Goal: Find specific page/section: Find specific page/section

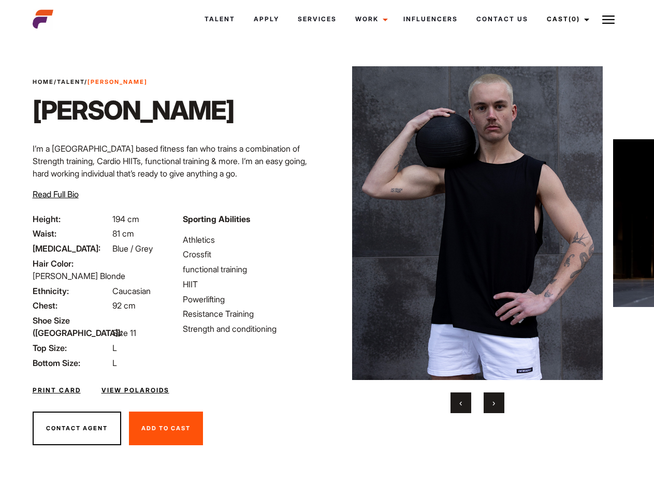
click at [565, 19] on link "Cast (0)" at bounding box center [566, 19] width 58 height 28
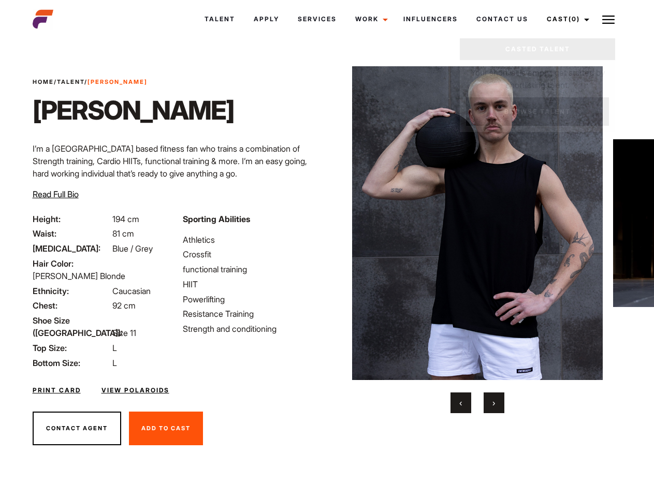
click at [608, 19] on img at bounding box center [608, 19] width 12 height 12
click at [477, 240] on img at bounding box center [477, 223] width 251 height 314
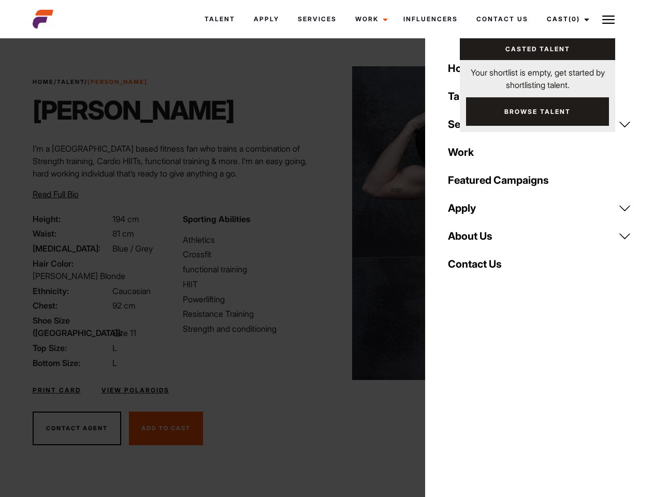
click at [327, 223] on div "Sporting Abilities Athletics Crossfit functional training HIIT Powerlifting Res…" at bounding box center [252, 291] width 150 height 156
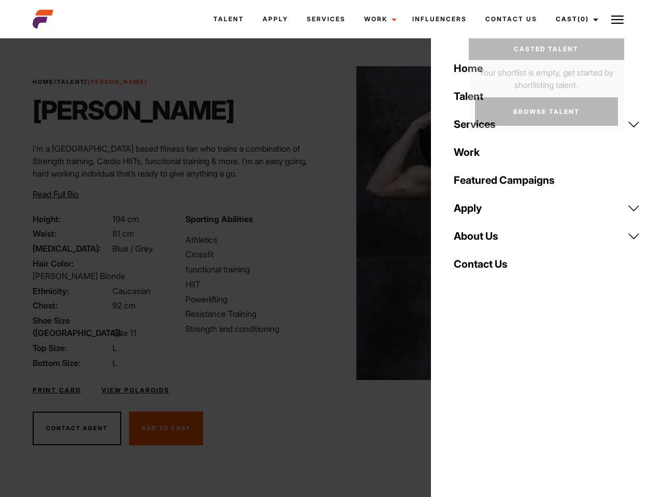
click at [461, 403] on div "Home Talent Services Talent Casting Photography Videography Creative Hair and M…" at bounding box center [547, 248] width 232 height 497
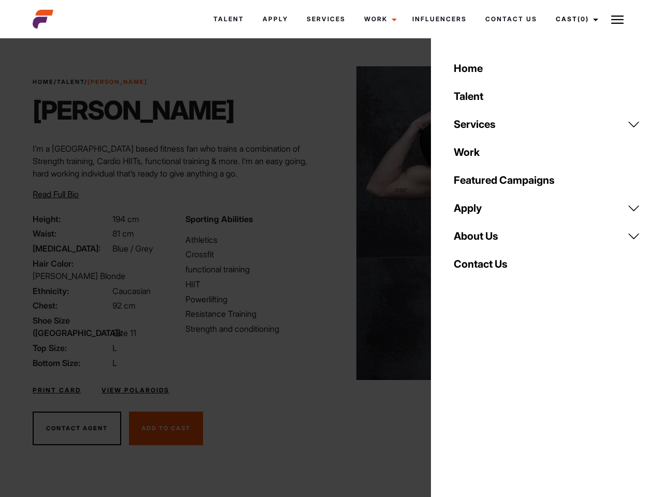
click at [494, 403] on div "Home Talent Services Talent Casting Photography Videography Creative Hair and M…" at bounding box center [547, 248] width 232 height 497
